Goal: Find contact information: Obtain details needed to contact an individual or organization

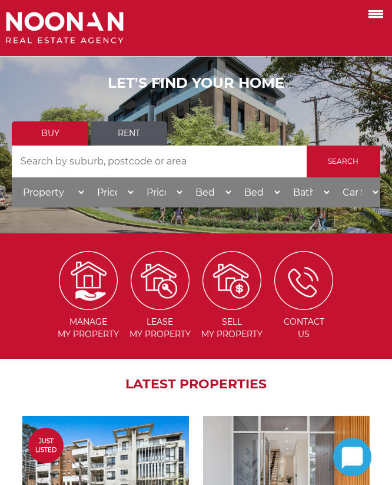
click at [371, 20] on label at bounding box center [361, 12] width 50 height 19
click at [0, 0] on input "checkbox" at bounding box center [0, 0] width 0 height 0
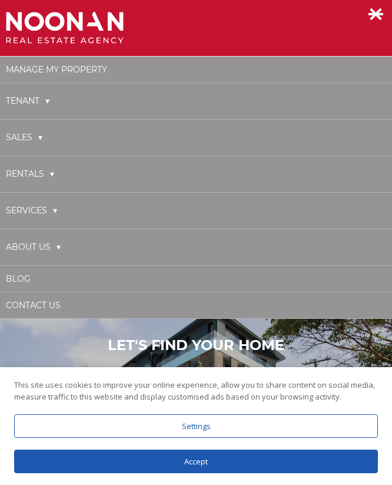
click at [65, 239] on li "About Us Our Experts Social Media News" at bounding box center [196, 247] width 392 height 37
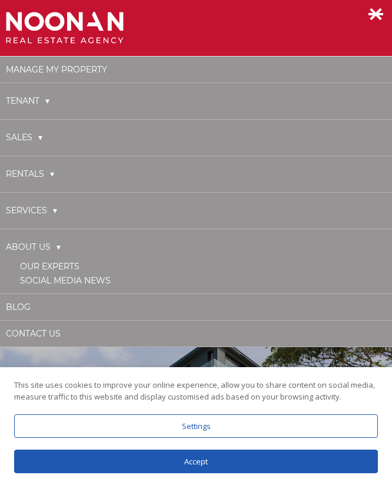
click at [60, 266] on link "Our Experts" at bounding box center [50, 266] width 60 height 11
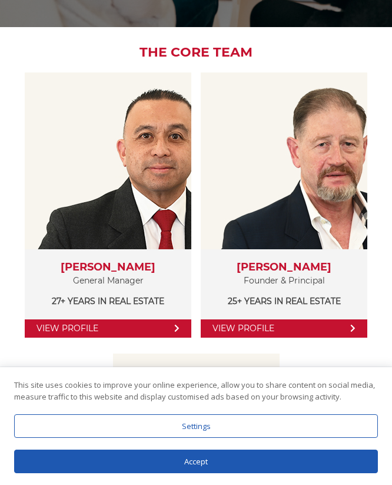
scroll to position [291, 0]
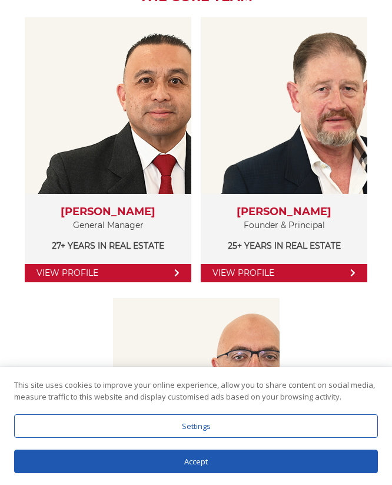
click at [162, 467] on div "Accept" at bounding box center [196, 462] width 364 height 24
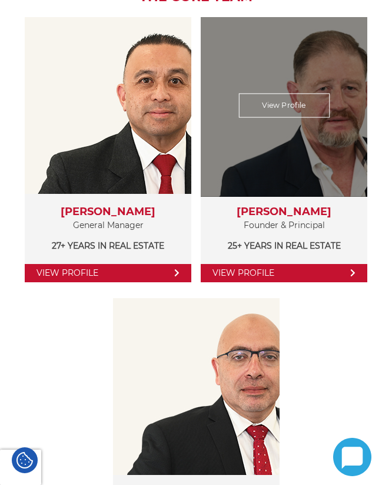
click at [275, 276] on link "View Profile" at bounding box center [284, 273] width 167 height 18
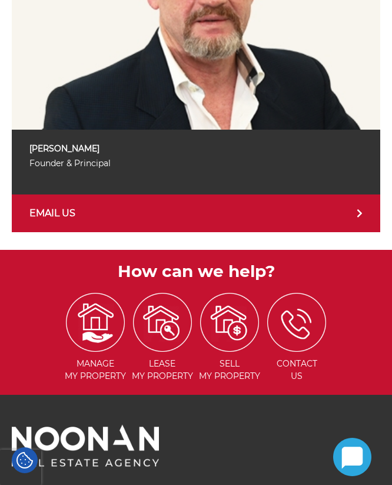
scroll to position [682, 0]
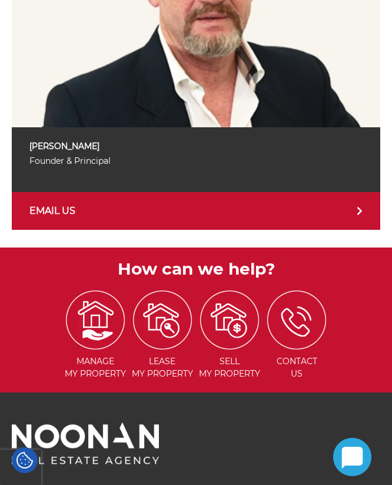
click at [269, 226] on link "EMAIL US" at bounding box center [196, 211] width 369 height 38
click at [51, 139] on p "Michael Noonan" at bounding box center [195, 146] width 333 height 15
click at [51, 139] on p "[PERSON_NAME]" at bounding box center [195, 146] width 333 height 15
click at [54, 141] on p "[PERSON_NAME]" at bounding box center [195, 146] width 333 height 15
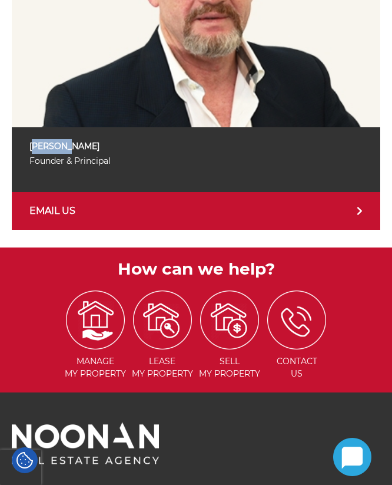
click at [94, 144] on p "[PERSON_NAME]" at bounding box center [195, 146] width 333 height 15
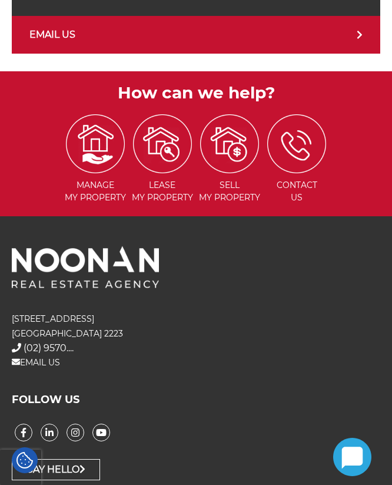
scroll to position [883, 0]
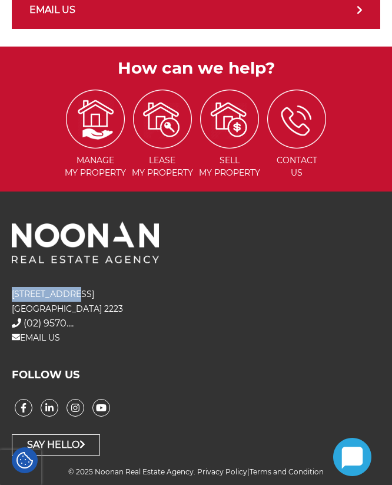
drag, startPoint x: 10, startPoint y: 292, endPoint x: 71, endPoint y: 300, distance: 61.9
click at [71, 300] on div "31 Morts Road Mortdale NSW 2223 + (02) 9570 9999 (02) 9570.... EMAIL US" at bounding box center [196, 316] width 392 height 82
copy p "[STREET_ADDRESS]"
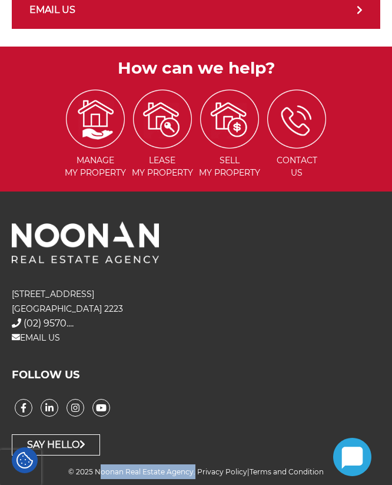
drag, startPoint x: 96, startPoint y: 473, endPoint x: 191, endPoint y: 468, distance: 95.6
click at [191, 468] on span "© 2025 Noonan Real Estate Agency." at bounding box center [131, 471] width 127 height 9
copy span "Noonan Real Estate Agency"
click at [38, 308] on p "31 Morts Road Mortdale NSW 2223" at bounding box center [196, 301] width 369 height 29
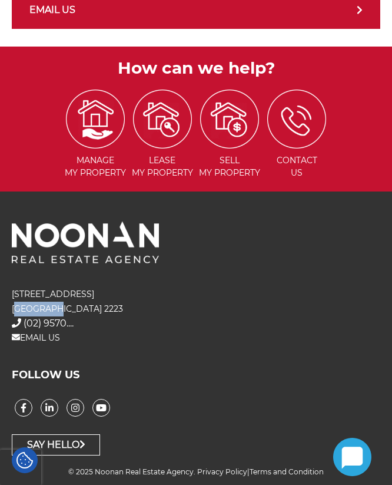
click at [38, 308] on p "31 Morts Road Mortdale NSW 2223" at bounding box center [196, 301] width 369 height 29
copy p "Mortdale"
click at [86, 309] on p "31 Morts Road Mortdale NSW 2223" at bounding box center [196, 301] width 369 height 29
copy p "2223"
